Goal: Task Accomplishment & Management: Manage account settings

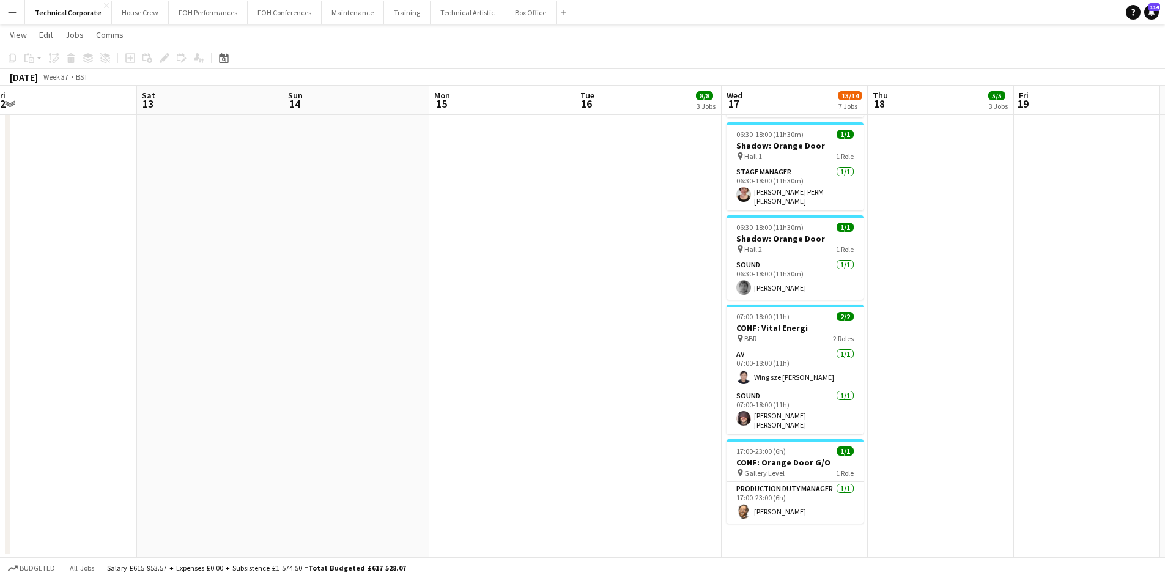
scroll to position [0, 269]
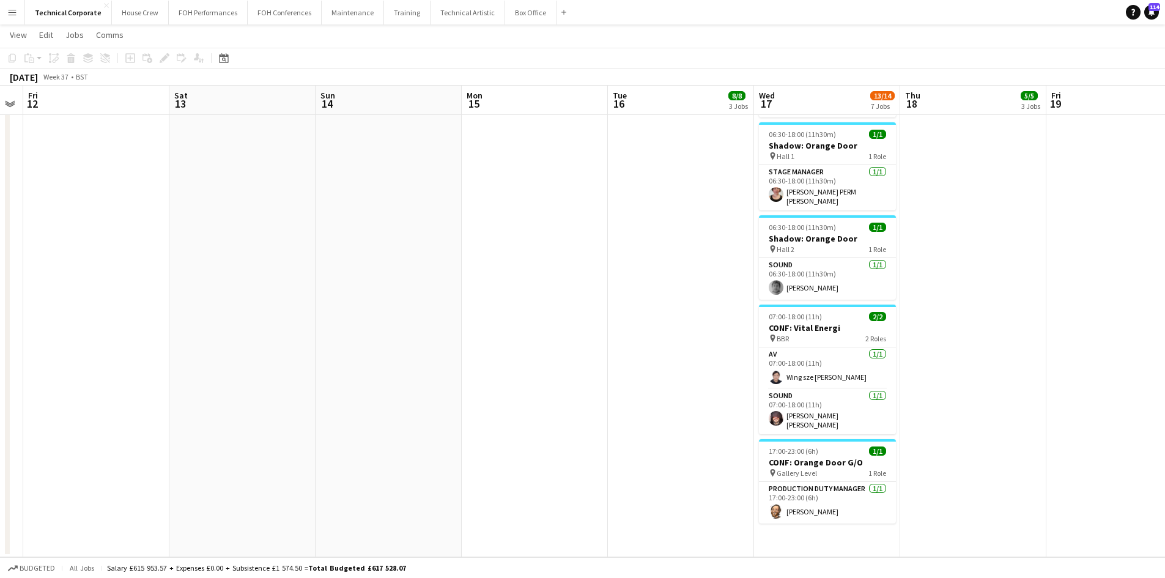
drag, startPoint x: 372, startPoint y: 376, endPoint x: 703, endPoint y: 377, distance: 330.8
click at [703, 377] on app-calendar-viewport "Wed 10 1/1 1 Job Thu 11 Fri 12 Sat 13 Sun 14 Mon 15 Tue 16 8/8 3 Jobs Wed 17 13…" at bounding box center [582, 48] width 1165 height 1018
click at [461, 12] on button "Technical Artistic Close" at bounding box center [467, 13] width 75 height 24
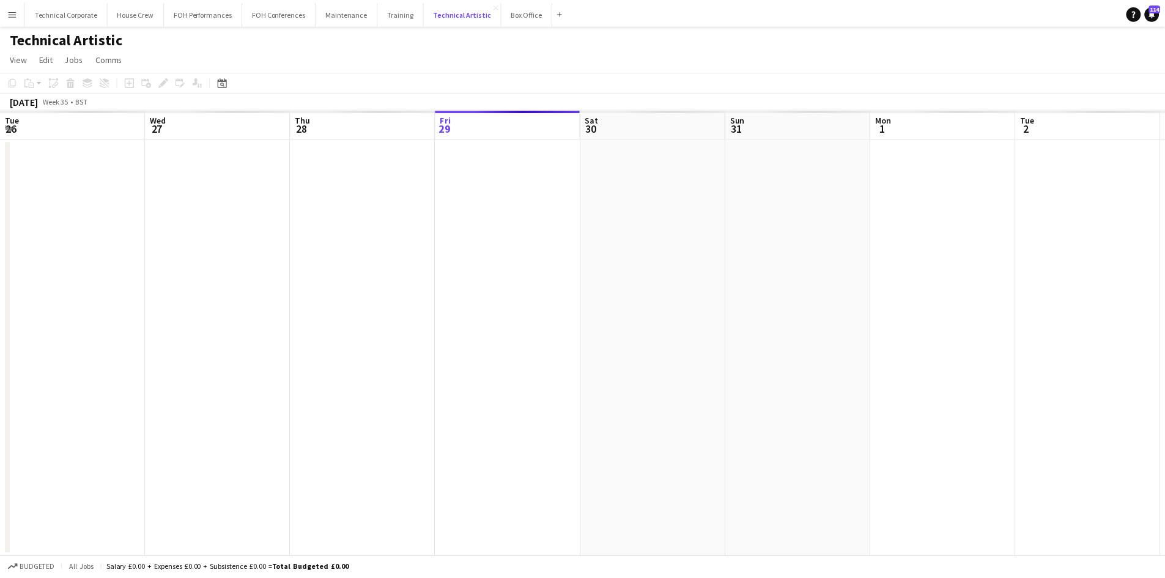
scroll to position [0, 292]
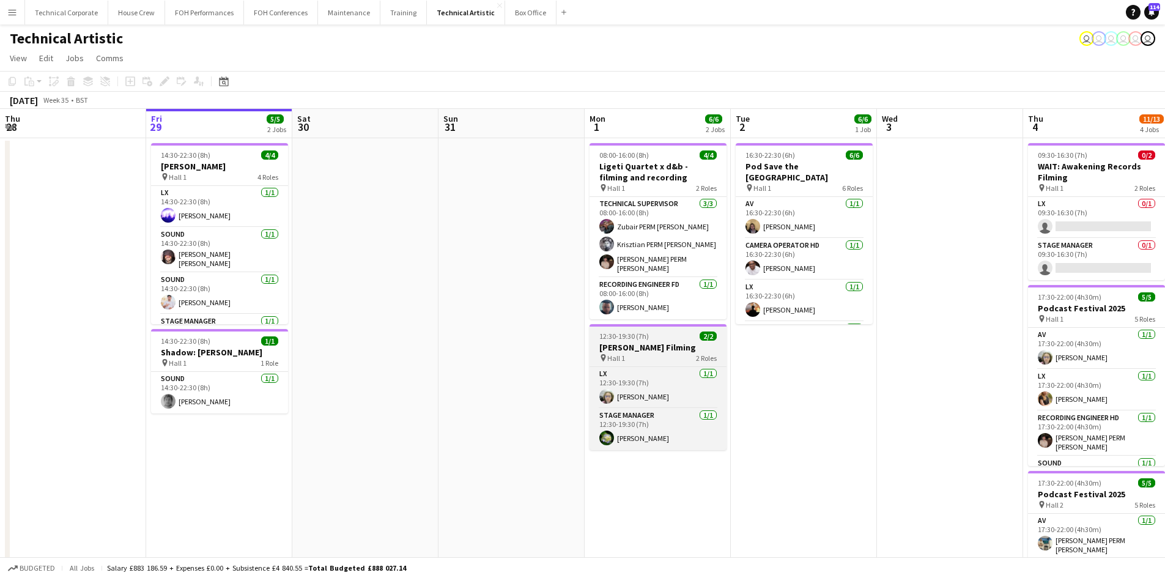
click at [640, 342] on h3 "[PERSON_NAME] Filming" at bounding box center [657, 347] width 137 height 11
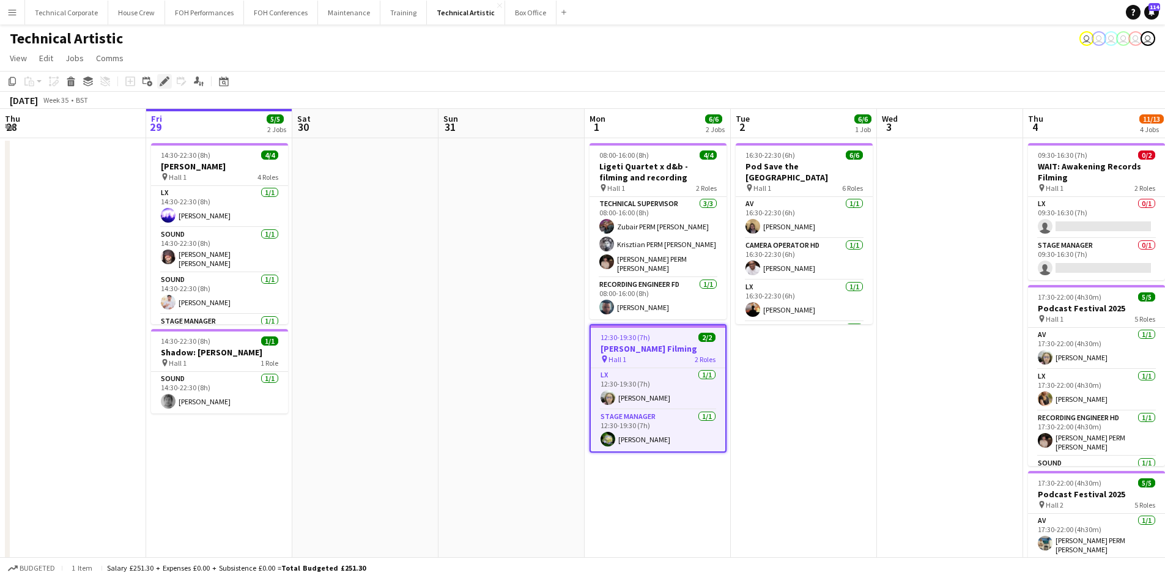
click at [167, 79] on icon at bounding box center [164, 81] width 7 height 7
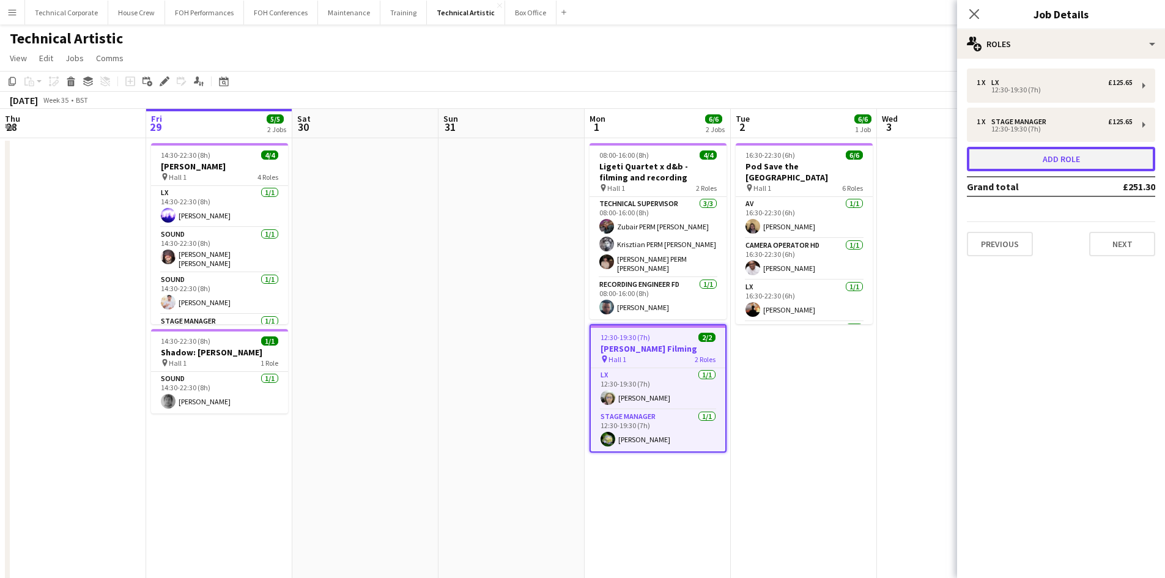
click at [1039, 163] on button "Add role" at bounding box center [1061, 159] width 188 height 24
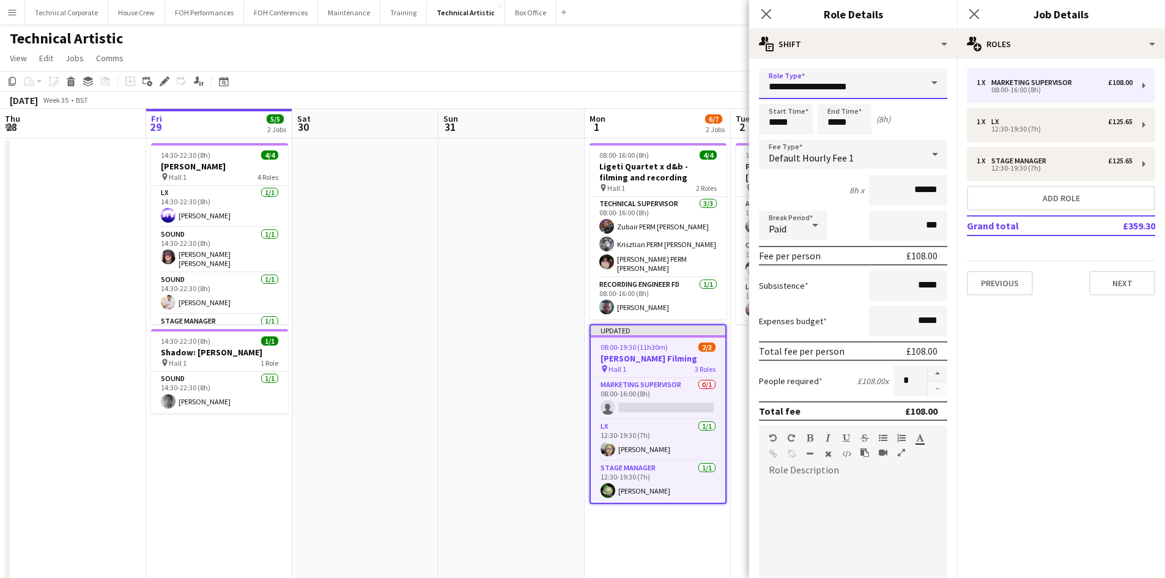
drag, startPoint x: 862, startPoint y: 84, endPoint x: 382, endPoint y: 78, distance: 480.6
click at [382, 78] on body "Menu Boards Boards Boards All jobs Status Workforce Workforce My Workforce Recr…" at bounding box center [582, 450] width 1165 height 900
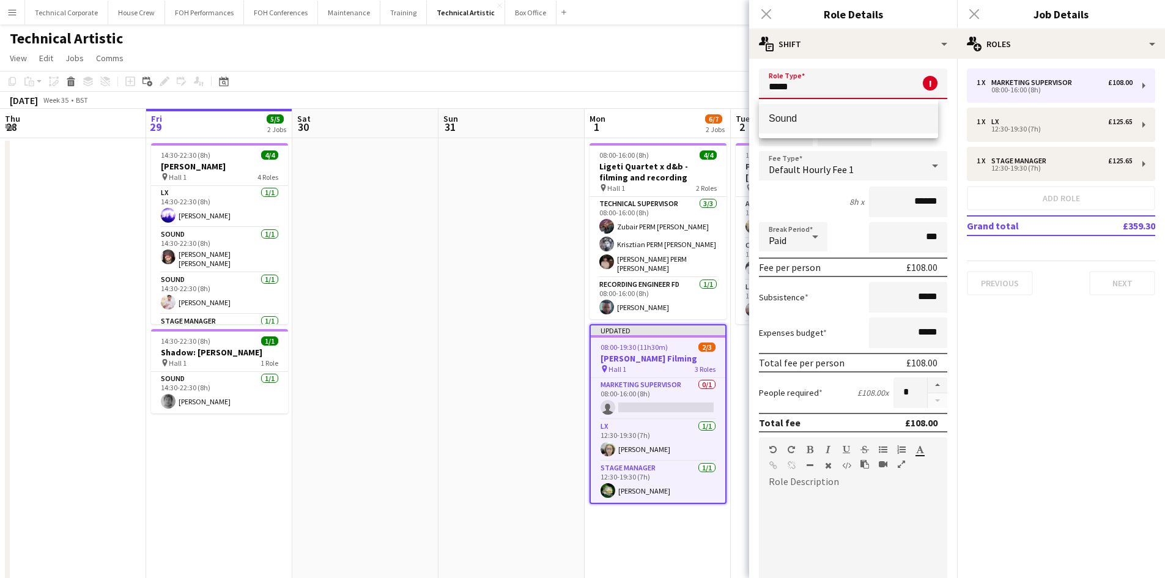
type input "*****"
click at [825, 121] on span "Sound" at bounding box center [849, 118] width 160 height 12
type input "******"
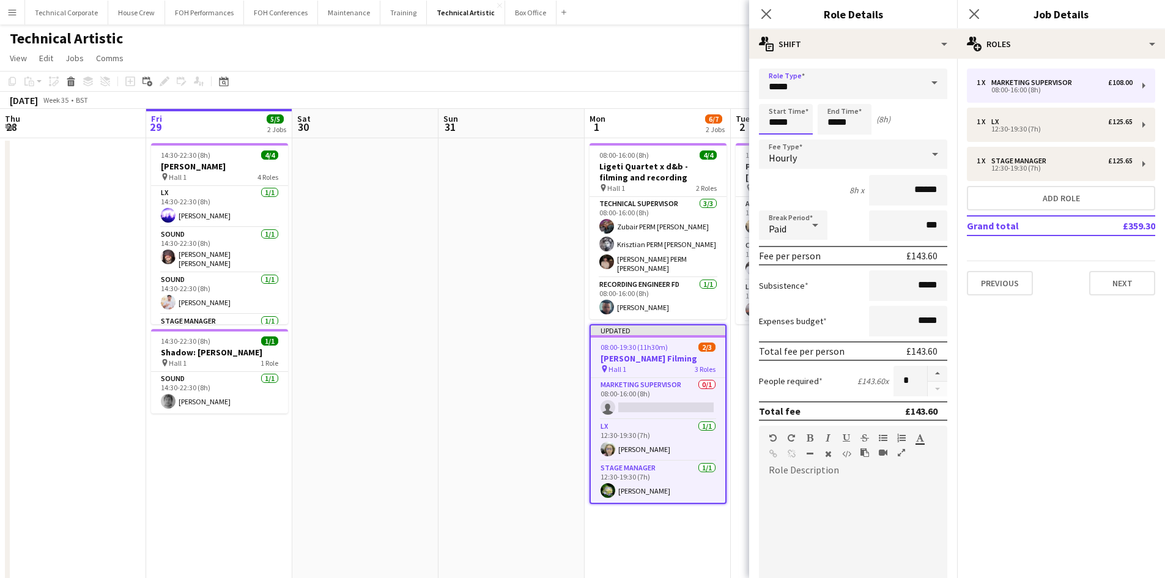
drag, startPoint x: 806, startPoint y: 124, endPoint x: 600, endPoint y: 142, distance: 206.9
click at [618, 138] on body "Menu Boards Boards Boards All jobs Status Workforce Workforce My Workforce Recr…" at bounding box center [582, 450] width 1165 height 900
type input "*****"
drag, startPoint x: 854, startPoint y: 122, endPoint x: 544, endPoint y: 169, distance: 313.5
click at [570, 167] on body "Menu Boards Boards Boards All jobs Status Workforce Workforce My Workforce Recr…" at bounding box center [582, 450] width 1165 height 900
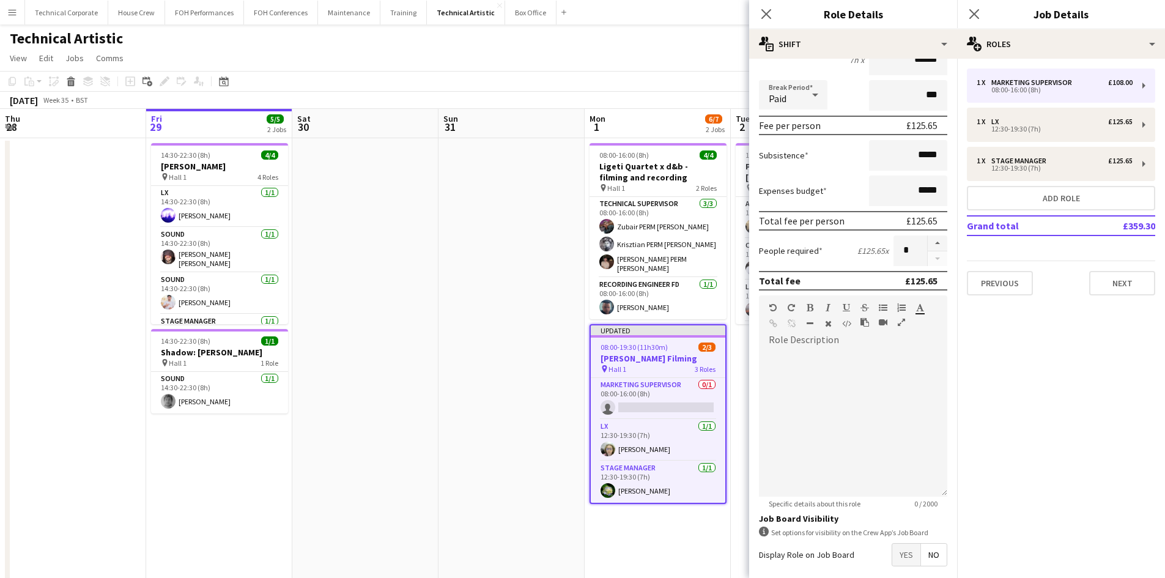
scroll to position [188, 0]
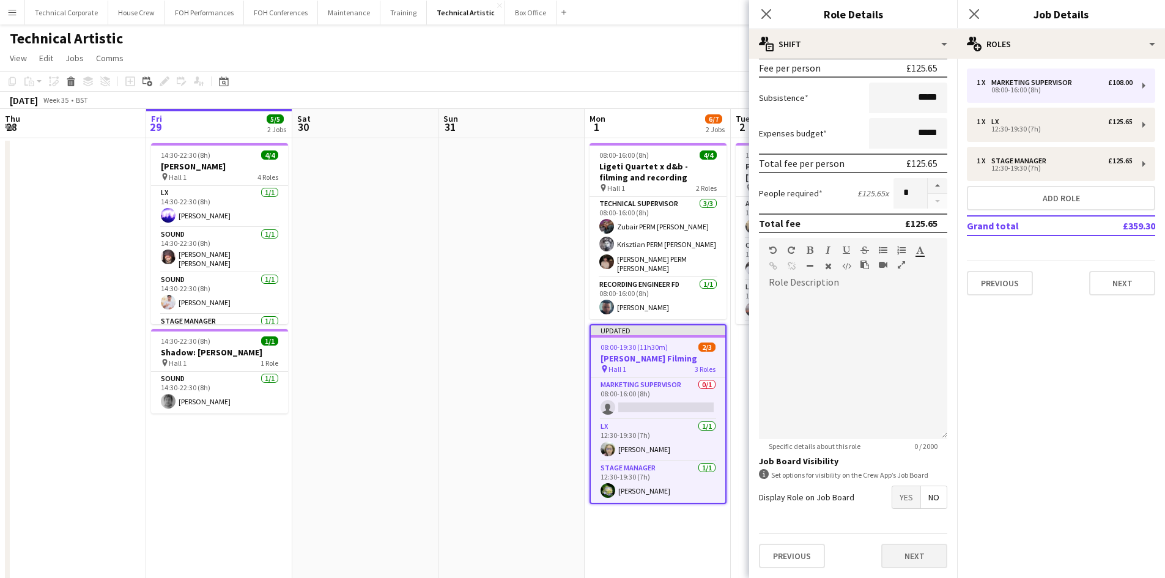
type input "*****"
click at [909, 556] on button "Next" at bounding box center [914, 556] width 66 height 24
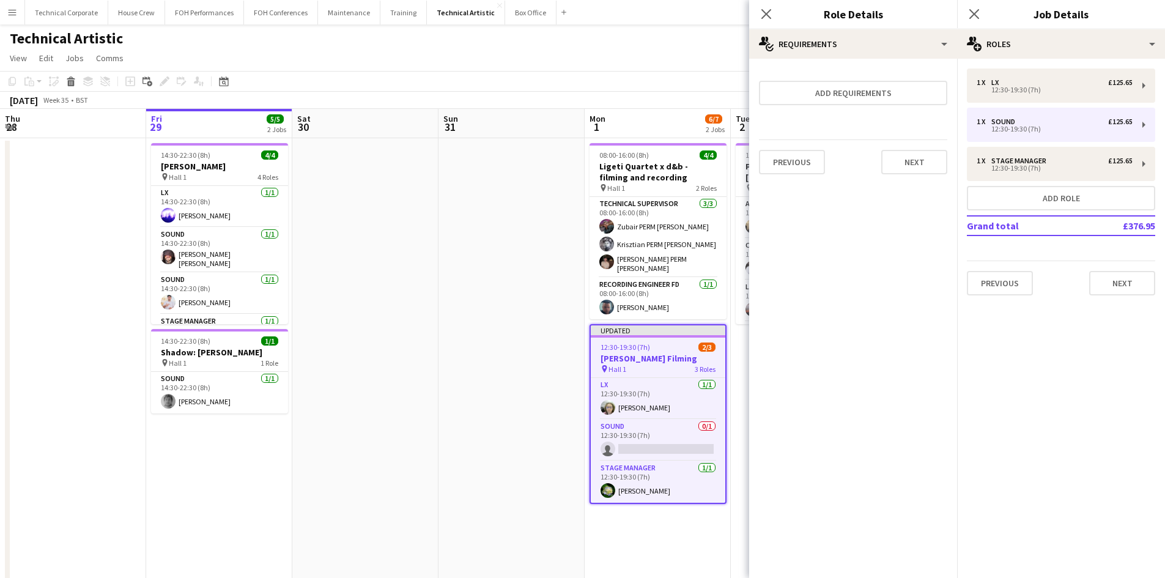
click at [514, 473] on app-date-cell at bounding box center [511, 508] width 146 height 741
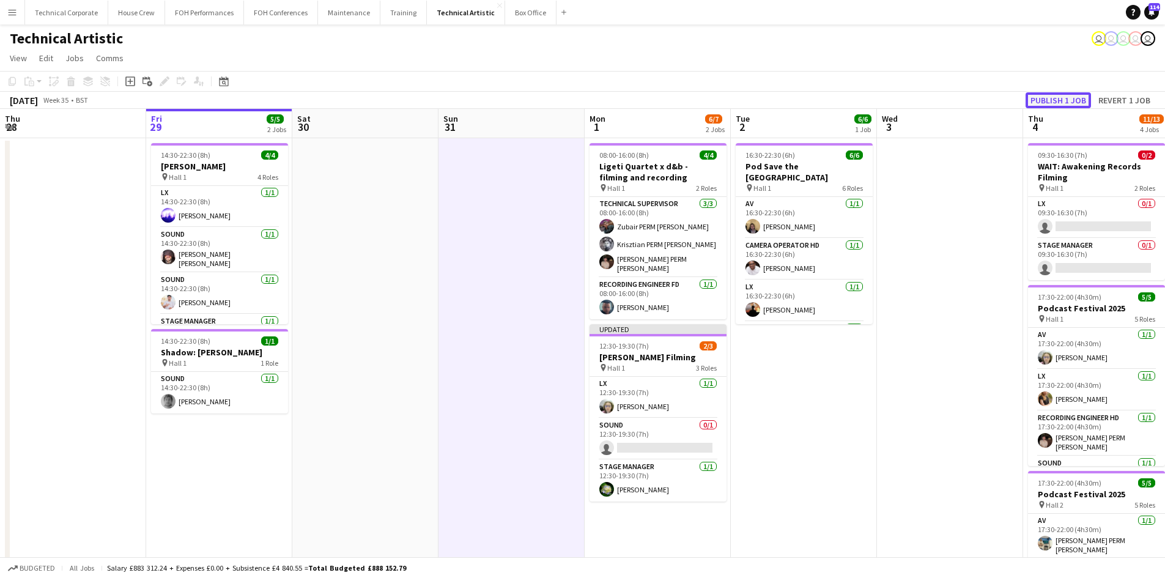
click at [1062, 92] on button "Publish 1 job" at bounding box center [1057, 100] width 65 height 16
